Goal: Task Accomplishment & Management: Complete application form

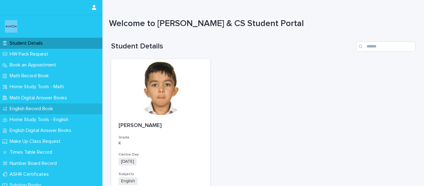
click at [42, 109] on p "English Record Book" at bounding box center [32, 109] width 51 height 6
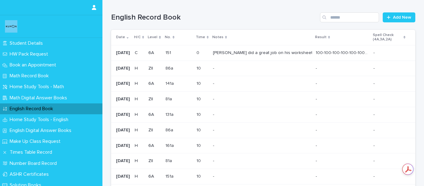
click at [290, 51] on div "[PERSON_NAME] did a great job on his worksheet but forgot to write his finishin…" at bounding box center [262, 52] width 98 height 5
click at [397, 16] on span "Add New" at bounding box center [402, 17] width 18 height 4
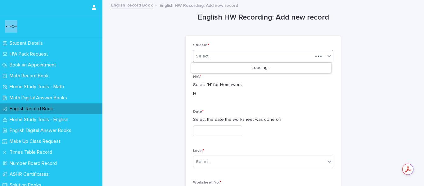
click at [275, 55] on div "Select..." at bounding box center [252, 56] width 119 height 10
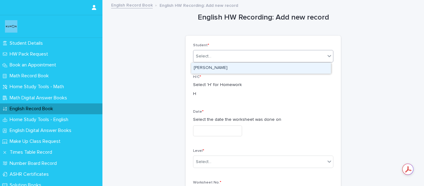
click at [269, 69] on div "[PERSON_NAME]" at bounding box center [261, 68] width 140 height 11
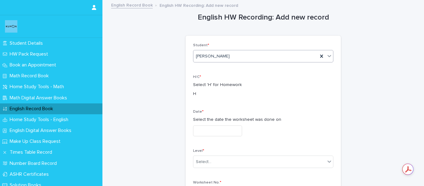
click at [212, 127] on input "text" at bounding box center [217, 130] width 49 height 11
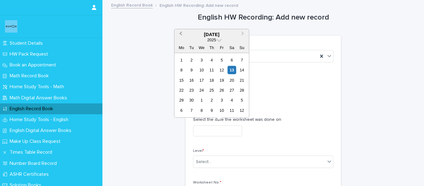
click at [181, 34] on span "Previous Month" at bounding box center [181, 34] width 0 height 8
click at [242, 104] on div "31" at bounding box center [242, 100] width 8 height 8
type input "**********"
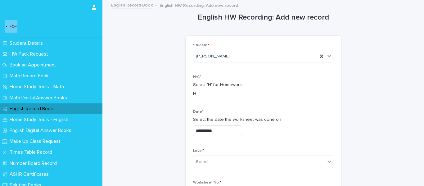
scroll to position [31, 0]
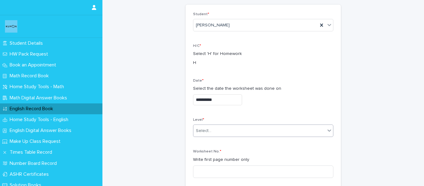
click at [252, 133] on div "Select..." at bounding box center [259, 131] width 132 height 10
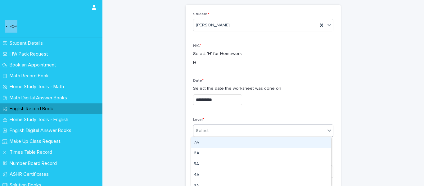
type input "*"
click at [248, 140] on div "ZII" at bounding box center [261, 142] width 140 height 11
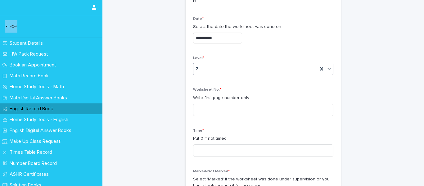
scroll to position [93, 0]
click at [249, 108] on input at bounding box center [263, 109] width 140 height 12
type input "***"
click at [200, 150] on input at bounding box center [263, 150] width 140 height 12
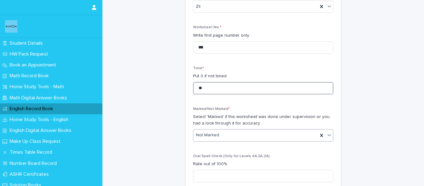
type input "**"
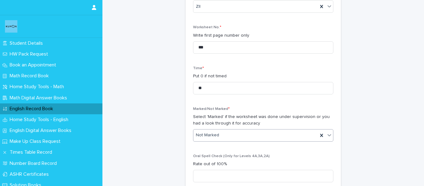
click at [206, 131] on div "Not Marked" at bounding box center [255, 135] width 124 height 10
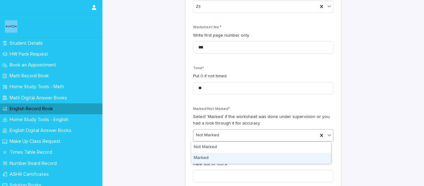
click at [205, 155] on div "Marked" at bounding box center [261, 158] width 140 height 11
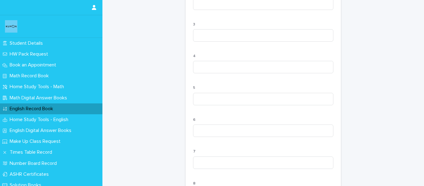
scroll to position [656, 0]
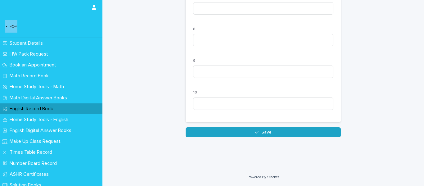
click at [230, 137] on button "Save" at bounding box center [262, 132] width 155 height 10
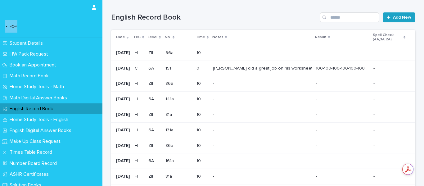
click at [393, 19] on span "Add New" at bounding box center [402, 17] width 18 height 4
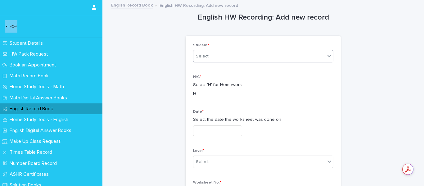
click at [275, 53] on div "Select..." at bounding box center [259, 56] width 132 height 10
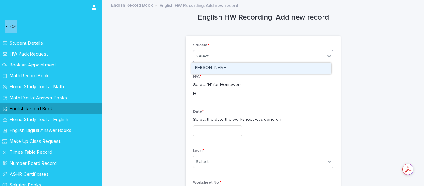
click at [271, 64] on div "[PERSON_NAME]" at bounding box center [261, 68] width 140 height 11
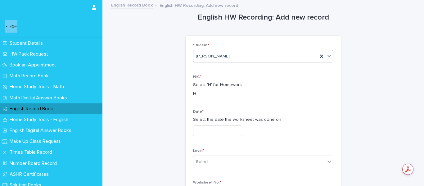
click at [208, 130] on input "text" at bounding box center [217, 130] width 49 height 11
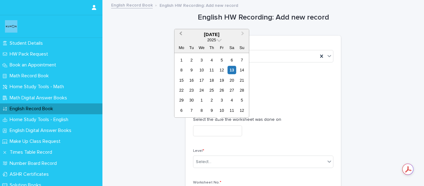
click at [179, 35] on button "Previous Month" at bounding box center [180, 35] width 10 height 10
click at [244, 101] on div "31" at bounding box center [242, 100] width 8 height 8
type input "**********"
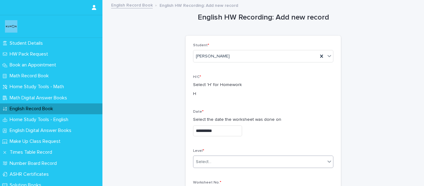
click at [219, 164] on div "Select..." at bounding box center [259, 162] width 132 height 10
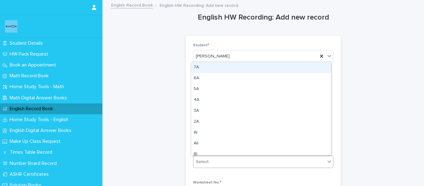
type input "*"
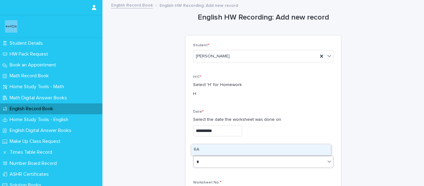
click at [218, 150] on div "6A" at bounding box center [261, 149] width 140 height 11
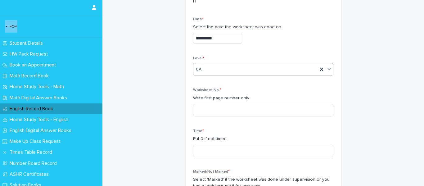
scroll to position [93, 0]
click at [213, 112] on input at bounding box center [263, 109] width 140 height 12
drag, startPoint x: 207, startPoint y: 109, endPoint x: 169, endPoint y: 113, distance: 38.4
type input "****"
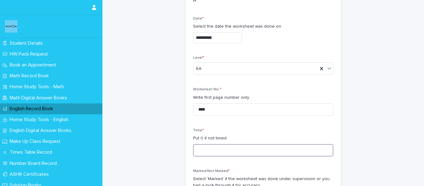
click at [243, 149] on input at bounding box center [263, 150] width 140 height 12
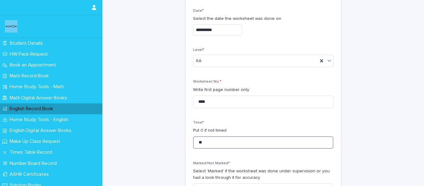
scroll to position [155, 0]
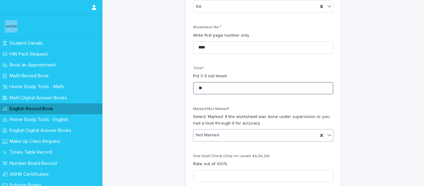
type input "**"
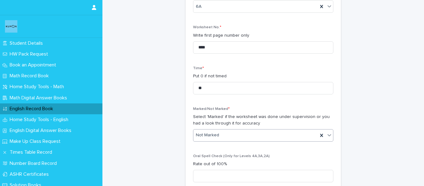
click at [228, 137] on div "Not Marked" at bounding box center [255, 135] width 124 height 10
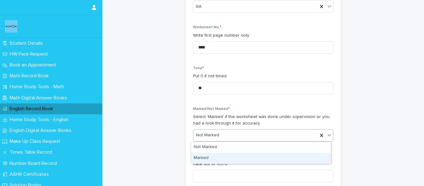
click at [221, 155] on div "Marked" at bounding box center [261, 158] width 140 height 11
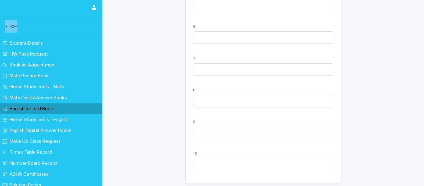
scroll to position [656, 0]
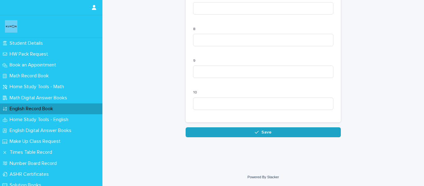
click at [265, 136] on button "Save" at bounding box center [262, 132] width 155 height 10
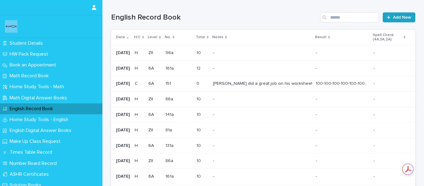
click at [402, 15] on link "Add New" at bounding box center [398, 17] width 33 height 10
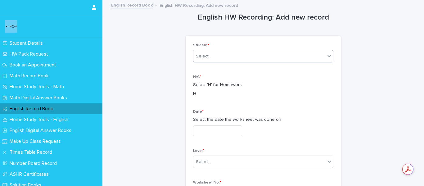
click at [252, 51] on div "Select..." at bounding box center [259, 56] width 132 height 10
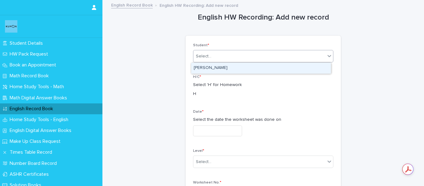
click at [244, 71] on div "[PERSON_NAME]" at bounding box center [261, 68] width 140 height 11
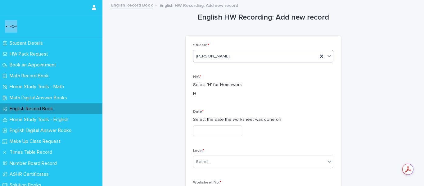
click at [239, 130] on input "text" at bounding box center [217, 130] width 49 height 11
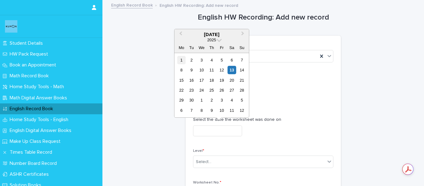
click at [181, 59] on div "1" at bounding box center [181, 60] width 8 height 8
type input "**********"
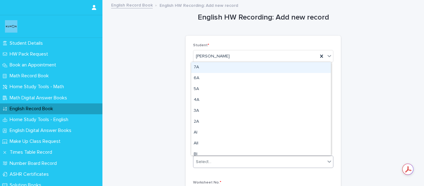
click at [210, 162] on div "Select..." at bounding box center [259, 162] width 132 height 10
type input "*"
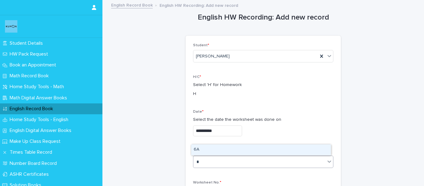
click at [209, 146] on div "6A" at bounding box center [261, 149] width 140 height 11
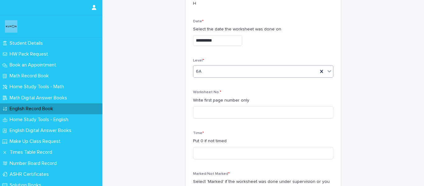
scroll to position [93, 0]
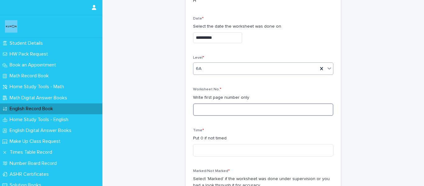
click at [213, 109] on input at bounding box center [263, 109] width 140 height 12
type input "****"
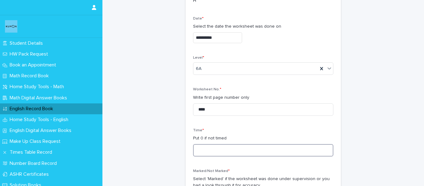
click at [215, 151] on input at bounding box center [263, 150] width 140 height 12
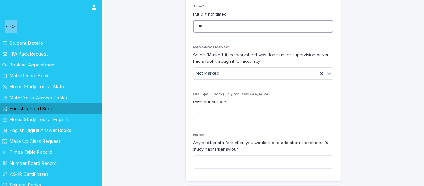
scroll to position [217, 0]
type input "**"
click at [235, 71] on div "Not Marked" at bounding box center [255, 73] width 124 height 10
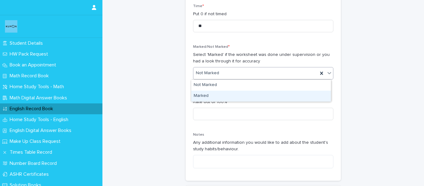
click at [226, 99] on div "Marked" at bounding box center [261, 96] width 140 height 11
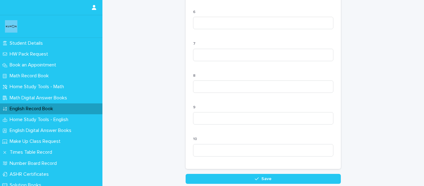
scroll to position [656, 0]
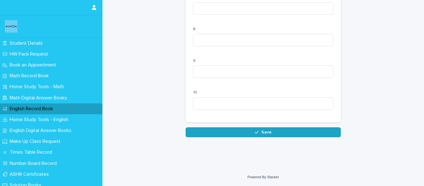
click at [247, 135] on button "Save" at bounding box center [262, 132] width 155 height 10
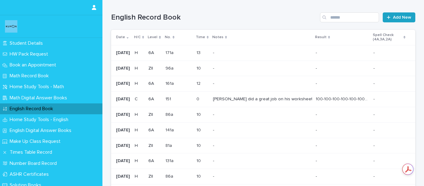
click at [399, 18] on span "Add New" at bounding box center [402, 17] width 18 height 4
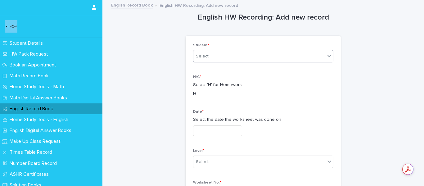
click at [258, 59] on div "Select..." at bounding box center [259, 56] width 132 height 10
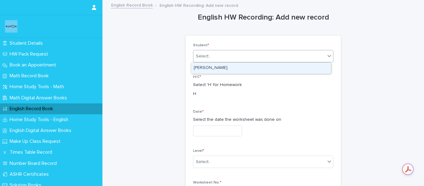
click at [250, 66] on div "[PERSON_NAME]" at bounding box center [261, 68] width 140 height 11
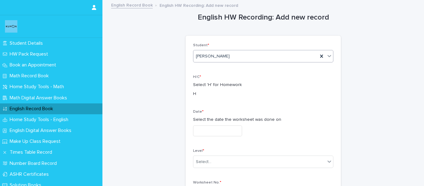
click at [235, 128] on input "text" at bounding box center [217, 130] width 49 height 11
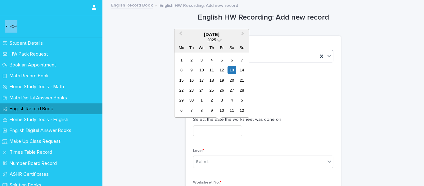
click at [193, 61] on div "2" at bounding box center [191, 60] width 8 height 8
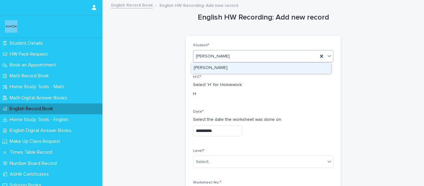
click at [193, 59] on div "[PERSON_NAME]" at bounding box center [255, 56] width 124 height 10
type input "**********"
click at [253, 68] on div "[PERSON_NAME]" at bounding box center [261, 68] width 140 height 11
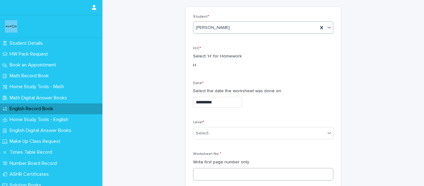
scroll to position [62, 0]
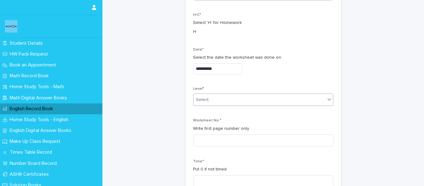
click at [232, 101] on div "Select..." at bounding box center [259, 100] width 132 height 10
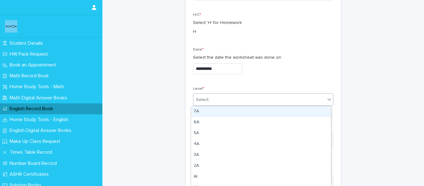
type input "*"
click at [229, 112] on div "5A" at bounding box center [261, 111] width 140 height 11
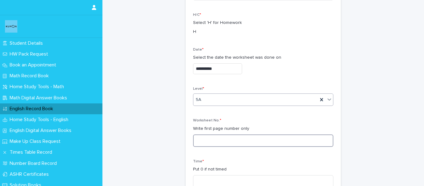
click at [224, 144] on input at bounding box center [263, 140] width 140 height 12
click at [224, 140] on input at bounding box center [263, 140] width 140 height 12
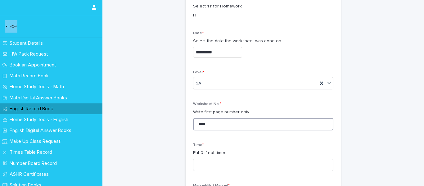
type input "****"
click at [216, 170] on div "Time * Put 0 if not timed" at bounding box center [263, 159] width 140 height 33
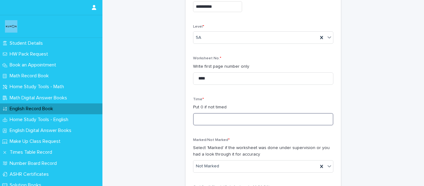
click at [210, 117] on input at bounding box center [263, 119] width 140 height 12
type input "**"
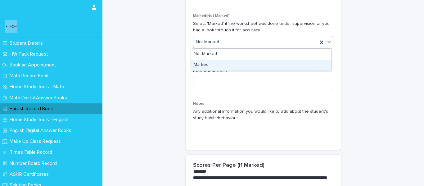
click at [208, 69] on div "Marked" at bounding box center [261, 65] width 140 height 11
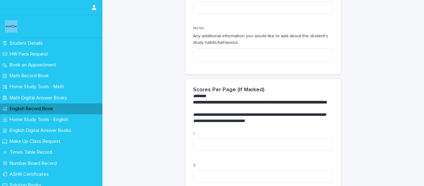
scroll to position [656, 0]
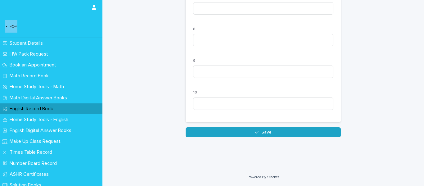
click at [292, 134] on button "Save" at bounding box center [262, 132] width 155 height 10
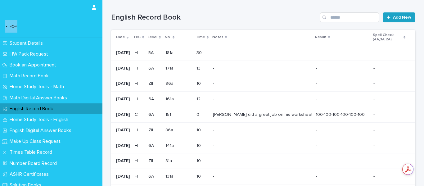
click at [386, 19] on icon at bounding box center [388, 17] width 4 height 4
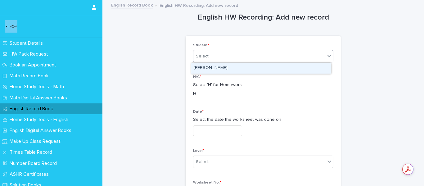
click at [256, 54] on div "Select..." at bounding box center [259, 56] width 132 height 10
click at [254, 67] on div "[PERSON_NAME]" at bounding box center [261, 68] width 140 height 11
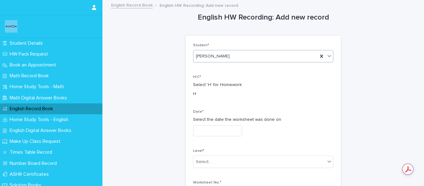
click at [233, 131] on input "text" at bounding box center [217, 130] width 49 height 11
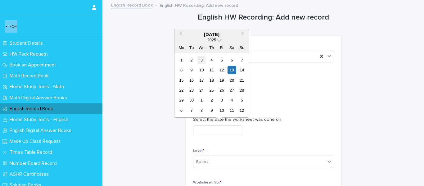
click at [203, 62] on div "3" at bounding box center [201, 60] width 8 height 8
type input "**********"
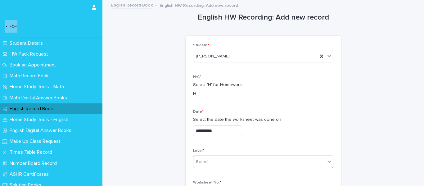
click at [215, 160] on div "Select..." at bounding box center [259, 162] width 132 height 10
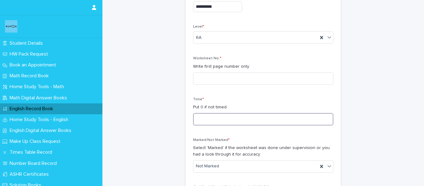
click at [228, 119] on input at bounding box center [263, 119] width 140 height 12
type input "**"
click at [221, 79] on input at bounding box center [263, 78] width 140 height 12
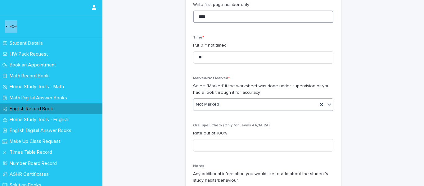
scroll to position [186, 0]
type input "****"
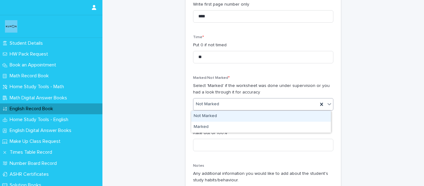
click at [226, 106] on div "Not Marked" at bounding box center [255, 104] width 124 height 10
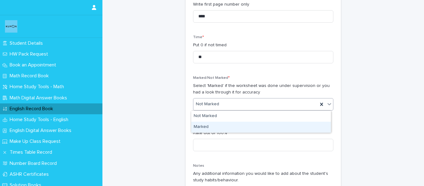
click at [212, 128] on div "Marked" at bounding box center [261, 127] width 140 height 11
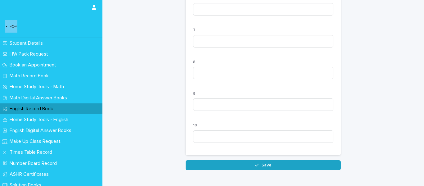
scroll to position [656, 0]
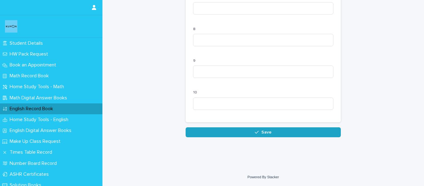
click at [243, 134] on button "Save" at bounding box center [262, 132] width 155 height 10
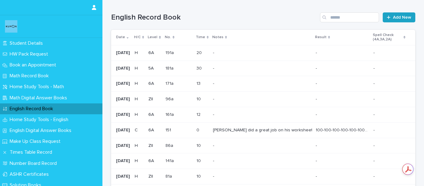
click at [397, 16] on span "Add New" at bounding box center [402, 17] width 18 height 4
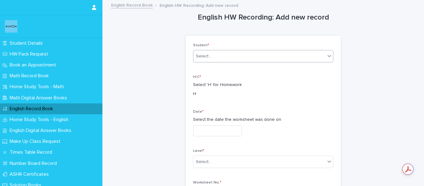
click at [246, 58] on div "Select..." at bounding box center [259, 56] width 132 height 10
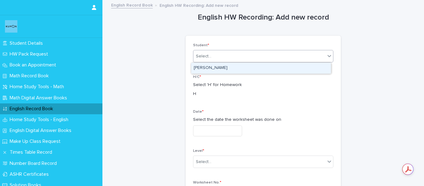
click at [240, 68] on div "[PERSON_NAME]" at bounding box center [261, 68] width 140 height 11
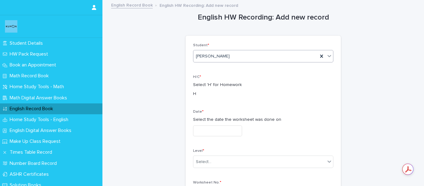
click at [219, 131] on input "text" at bounding box center [217, 130] width 49 height 11
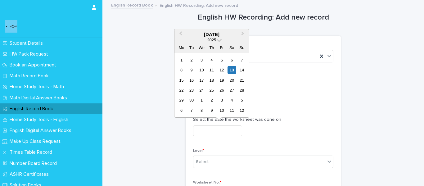
click at [246, 144] on body "Student Details HW Pack Request Book an Appointment Math Record Book Home Study…" at bounding box center [212, 93] width 424 height 186
click at [212, 62] on div "4" at bounding box center [211, 60] width 8 height 8
type input "**********"
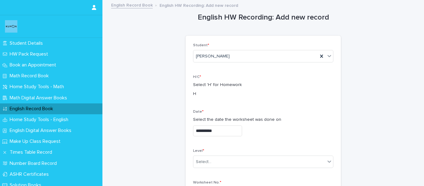
click at [217, 155] on div "Level * Select..." at bounding box center [263, 161] width 140 height 24
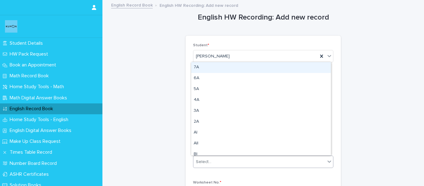
click at [217, 158] on div "Select..." at bounding box center [259, 162] width 132 height 10
type input "*"
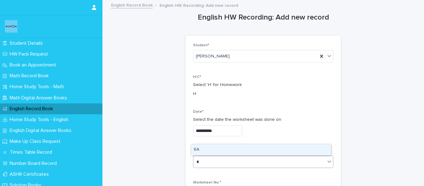
click at [217, 152] on div "6A" at bounding box center [261, 149] width 140 height 11
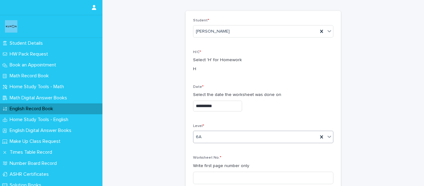
scroll to position [62, 0]
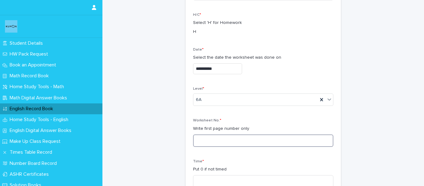
click at [220, 136] on input at bounding box center [263, 140] width 140 height 12
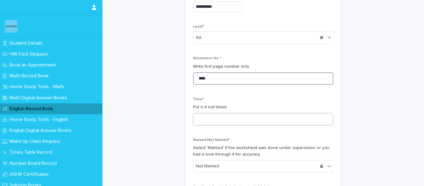
type input "****"
click at [220, 121] on input at bounding box center [263, 119] width 140 height 12
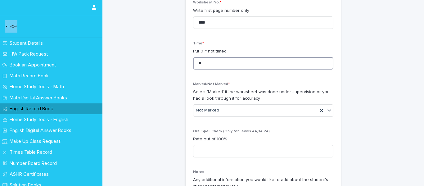
scroll to position [186, 0]
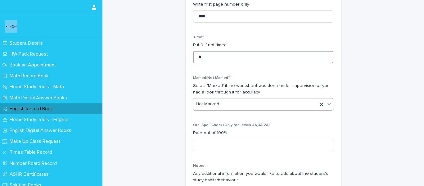
type input "*"
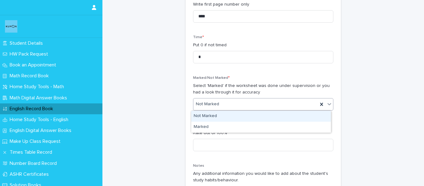
click at [223, 107] on div "Not Marked" at bounding box center [255, 104] width 124 height 10
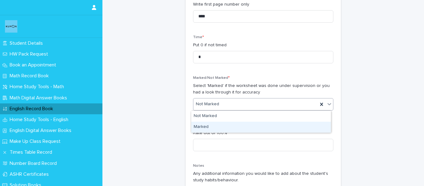
click at [217, 131] on div "Marked" at bounding box center [261, 127] width 140 height 11
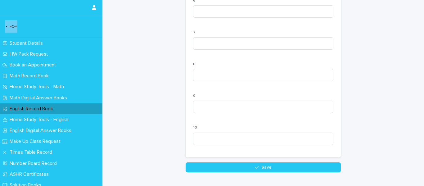
scroll to position [656, 0]
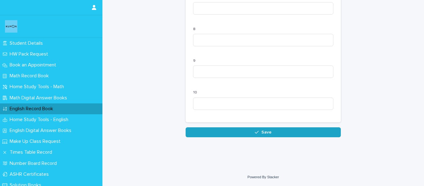
click at [248, 134] on button "Save" at bounding box center [262, 132] width 155 height 10
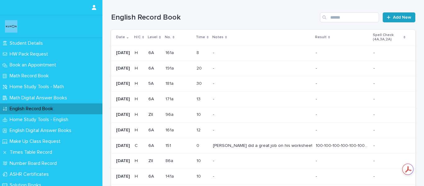
click at [403, 19] on span "Add New" at bounding box center [402, 17] width 18 height 4
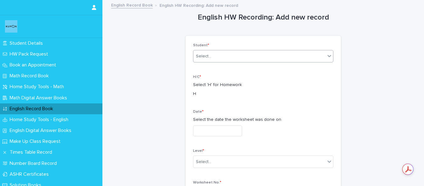
click at [296, 58] on div "Select..." at bounding box center [259, 56] width 132 height 10
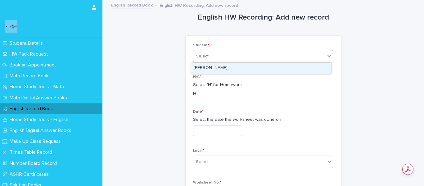
click at [259, 68] on div "[PERSON_NAME]" at bounding box center [261, 68] width 140 height 11
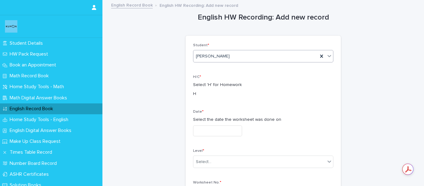
click at [228, 133] on input "text" at bounding box center [217, 130] width 49 height 11
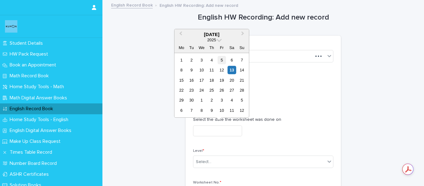
click at [220, 60] on div "5" at bounding box center [221, 60] width 8 height 8
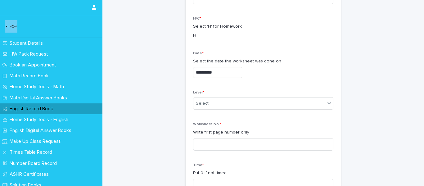
scroll to position [62, 0]
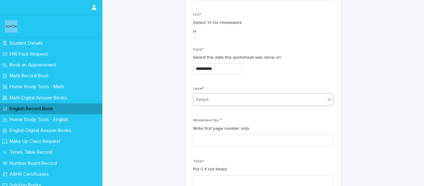
click at [217, 96] on div "Select..." at bounding box center [259, 100] width 132 height 10
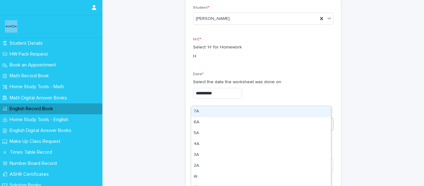
scroll to position [0, 0]
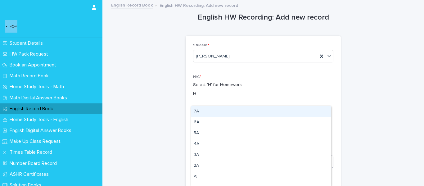
click at [257, 87] on p "Select 'H' for Homework" at bounding box center [263, 85] width 140 height 7
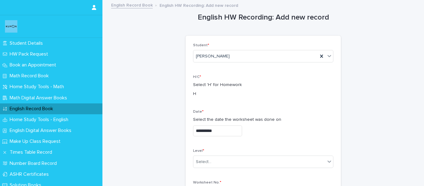
click at [225, 130] on input "**********" at bounding box center [217, 130] width 49 height 11
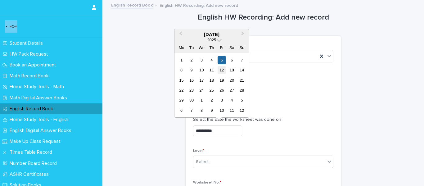
click at [221, 70] on div "12" at bounding box center [221, 70] width 8 height 8
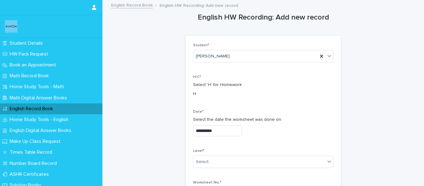
type input "**********"
click at [225, 160] on div "Select..." at bounding box center [259, 162] width 132 height 10
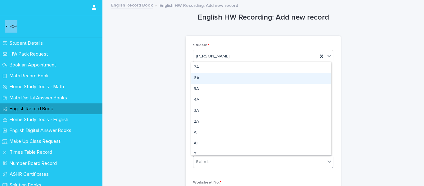
click at [229, 78] on div "6A" at bounding box center [261, 78] width 140 height 11
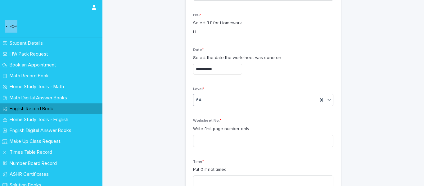
scroll to position [62, 0]
click at [222, 138] on input at bounding box center [263, 140] width 140 height 12
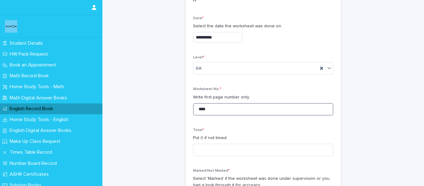
scroll to position [155, 0]
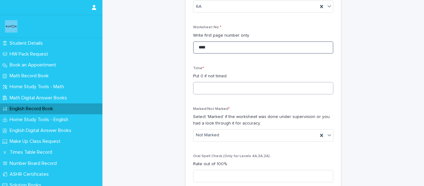
type input "****"
click at [219, 87] on input at bounding box center [263, 88] width 140 height 12
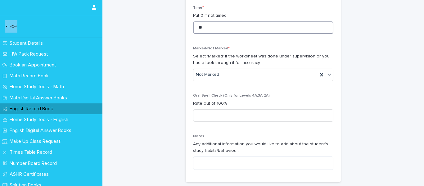
scroll to position [217, 0]
type input "**"
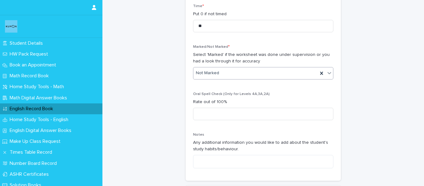
click at [221, 76] on div "Not Marked" at bounding box center [255, 73] width 124 height 10
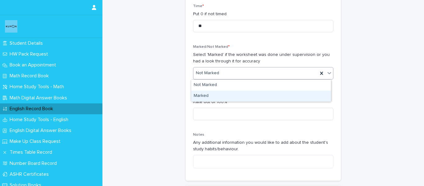
click at [217, 92] on div "Marked" at bounding box center [261, 96] width 140 height 11
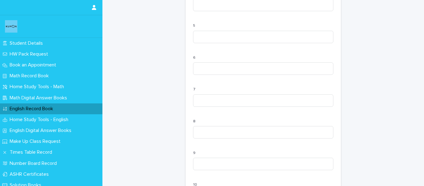
scroll to position [656, 0]
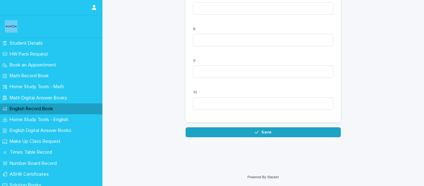
click at [258, 132] on div "button" at bounding box center [258, 132] width 6 height 4
